Goal: Transaction & Acquisition: Obtain resource

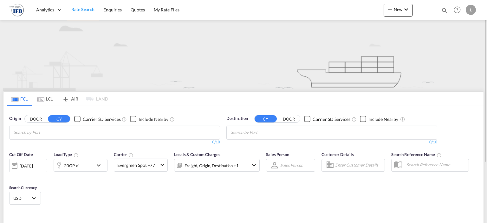
click at [74, 136] on input "Chips input." at bounding box center [44, 133] width 60 height 10
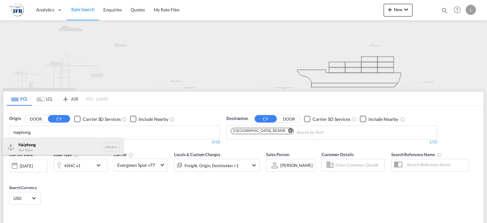
type input "haiphong"
click at [41, 142] on div "Haiphong Viet Nam VNHPH" at bounding box center [63, 147] width 121 height 19
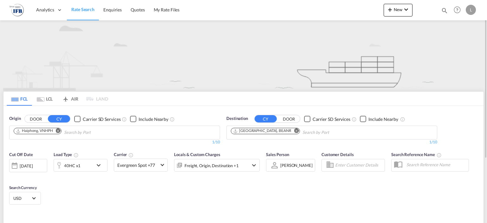
click at [80, 167] on div "40HC x1" at bounding box center [73, 165] width 39 height 13
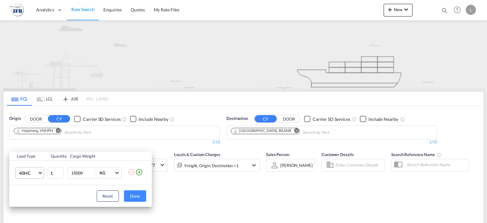
click at [33, 176] on md-select-value "40HC" at bounding box center [30, 173] width 25 height 11
click at [32, 146] on md-option "20GP" at bounding box center [35, 142] width 43 height 15
click at [143, 195] on button "Done" at bounding box center [135, 195] width 22 height 11
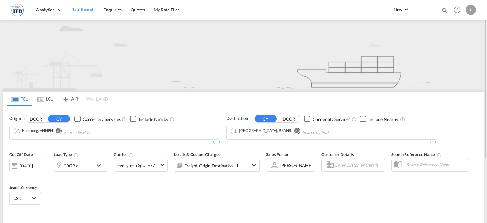
click at [33, 163] on div "[DATE]" at bounding box center [26, 166] width 13 height 6
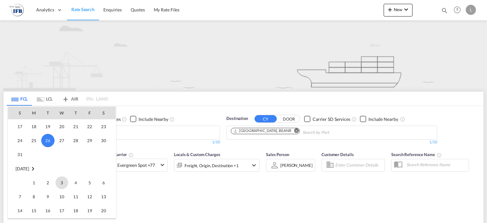
scroll to position [305, 0]
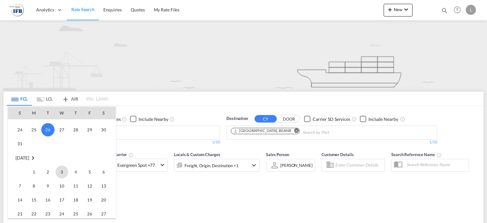
click at [62, 169] on span "3" at bounding box center [62, 172] width 13 height 13
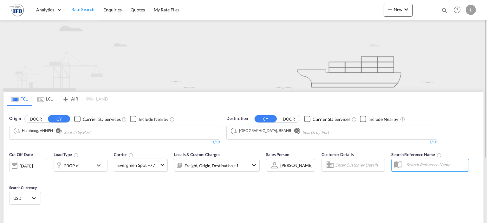
scroll to position [91, 0]
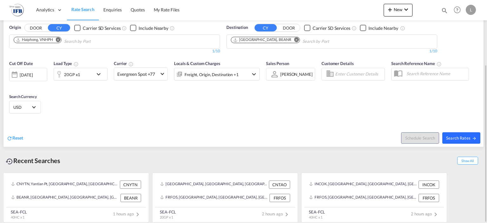
click at [449, 136] on span "Search Rates" at bounding box center [461, 138] width 30 height 5
type input "VNHPH to BEANR / [DATE]"
